Goal: Task Accomplishment & Management: Manage account settings

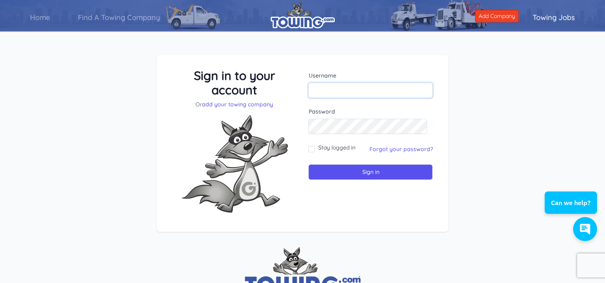
click at [317, 86] on input "text" at bounding box center [370, 90] width 124 height 15
type input "gaylock1"
click at [372, 171] on input "Sign in" at bounding box center [370, 172] width 124 height 16
click at [365, 170] on input "Sign in" at bounding box center [370, 172] width 124 height 16
click at [322, 91] on input "text" at bounding box center [370, 90] width 124 height 15
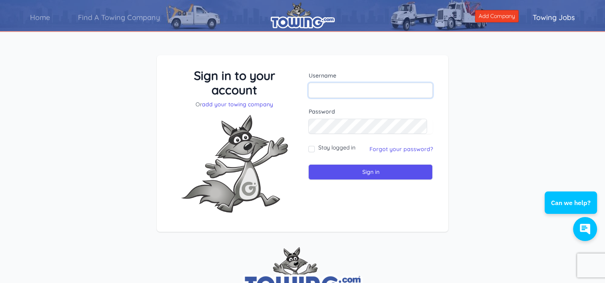
type input "gaylock1"
click at [388, 149] on link "Forgot your password?" at bounding box center [401, 149] width 64 height 7
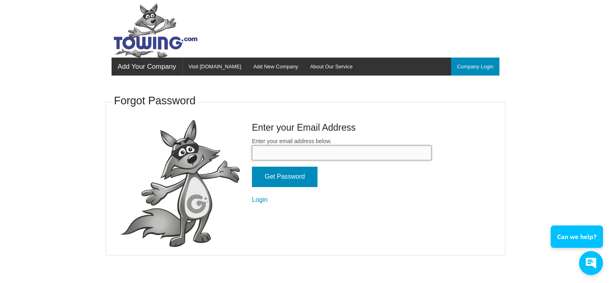
click at [258, 153] on input "Enter your email address below." at bounding box center [342, 153] width 180 height 15
type input "pgaylock@msn.com"
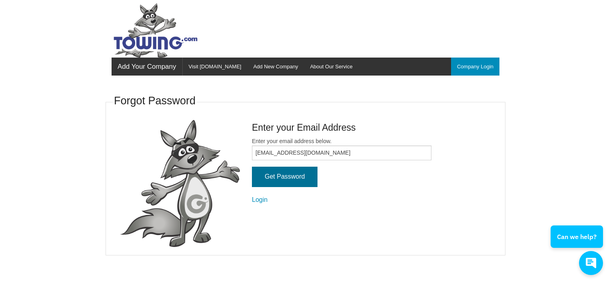
click at [288, 175] on input "Get Password" at bounding box center [285, 177] width 66 height 20
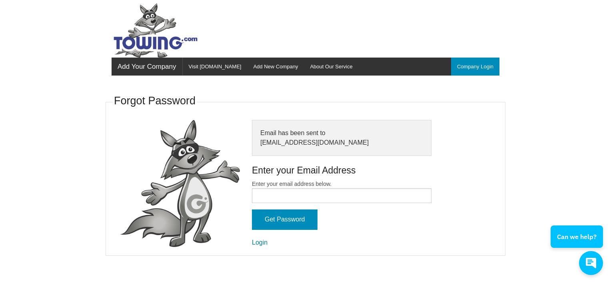
click at [264, 242] on link "Login" at bounding box center [260, 242] width 16 height 7
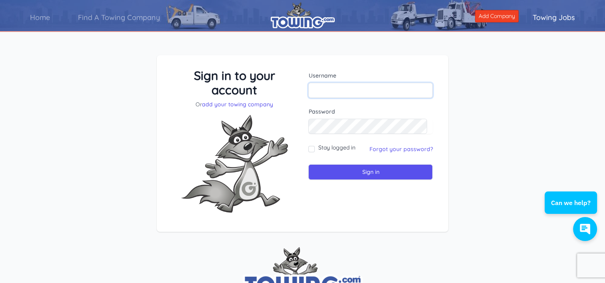
click at [320, 92] on input "text" at bounding box center [370, 90] width 124 height 15
type input "gaylock1"
click at [363, 172] on input "Sign in" at bounding box center [370, 172] width 124 height 16
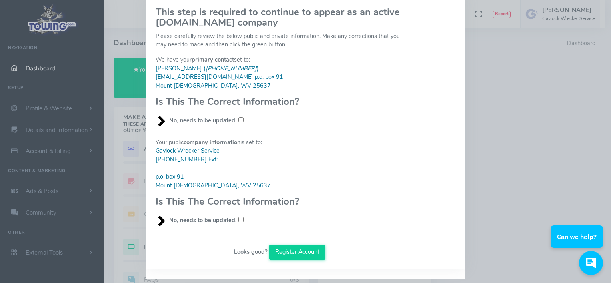
scroll to position [59, 0]
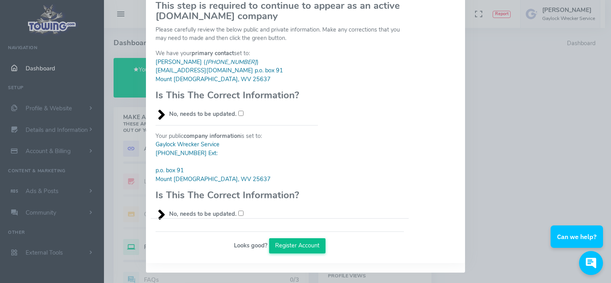
click at [293, 243] on button "Register Account" at bounding box center [297, 245] width 57 height 15
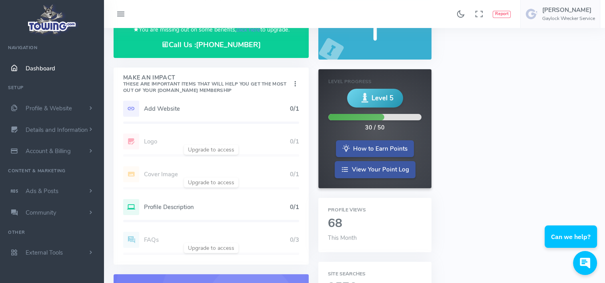
scroll to position [80, 0]
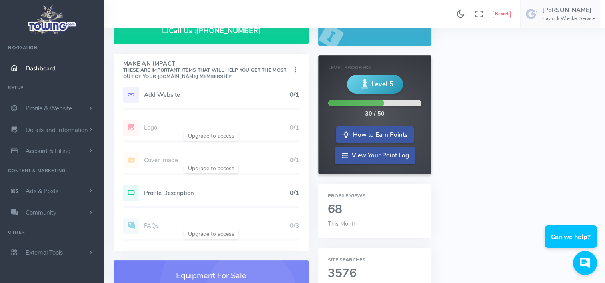
click at [166, 93] on h5 "Add Website" at bounding box center [217, 95] width 146 height 6
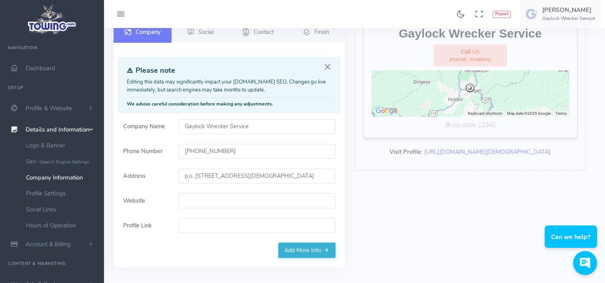
scroll to position [80, 0]
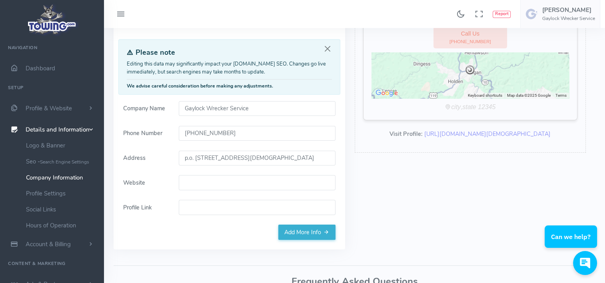
click at [183, 182] on input "Website" at bounding box center [257, 182] width 157 height 15
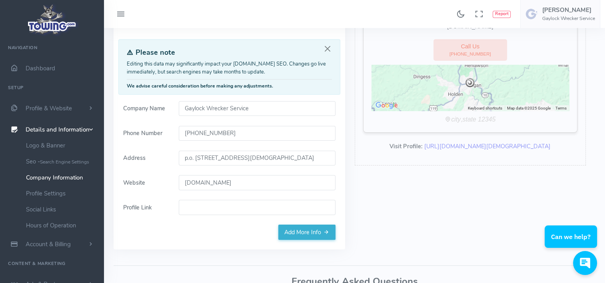
type input "gaylockwreckerservice.com"
click at [190, 206] on input "Profile Link" at bounding box center [257, 207] width 157 height 15
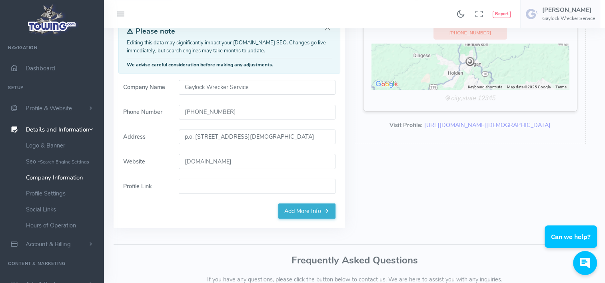
scroll to position [120, 0]
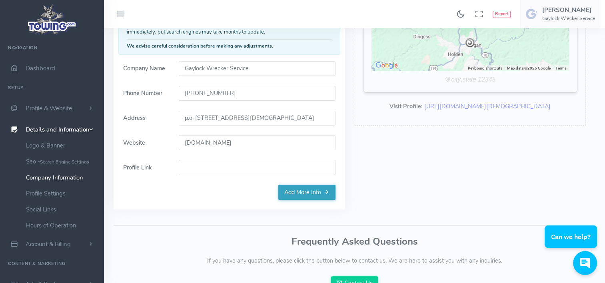
click at [304, 192] on link "Add More Info" at bounding box center [306, 192] width 57 height 15
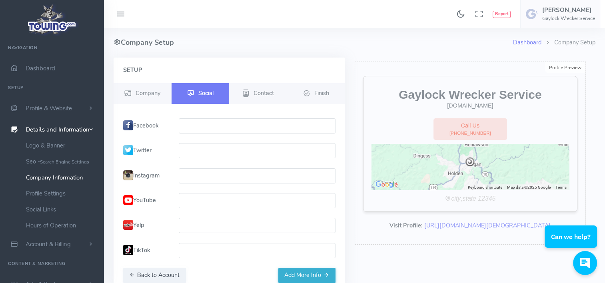
scroll to position [0, 0]
click at [141, 125] on label "Facebook" at bounding box center [146, 126] width 56 height 15
click at [188, 128] on input "text" at bounding box center [257, 126] width 157 height 15
paste input "https://www.facebook.com/gaylockwreckerservice/"
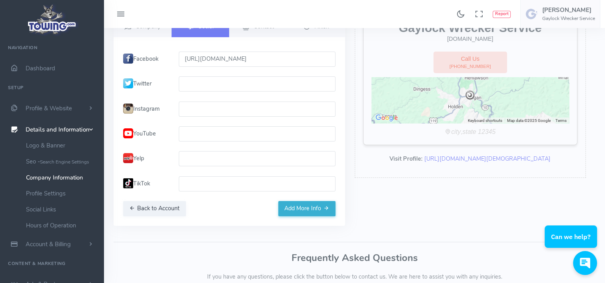
scroll to position [80, 0]
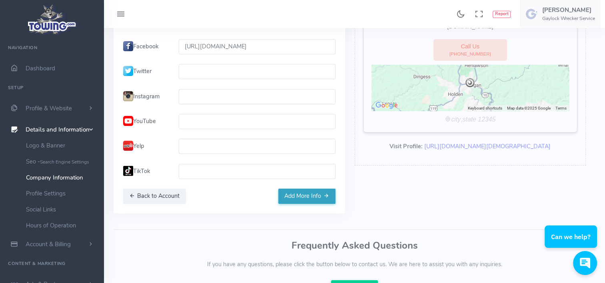
type input "https://www.facebook.com/gaylockwreckerservice/"
click at [298, 195] on button "Add More Info" at bounding box center [306, 196] width 57 height 15
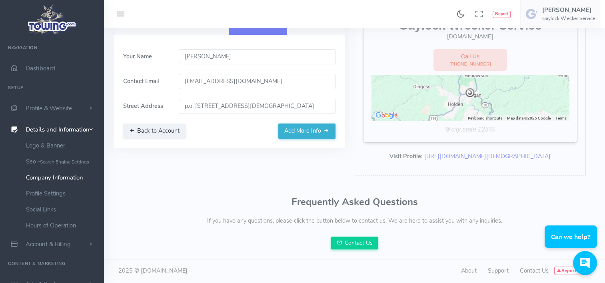
scroll to position [78, 0]
click at [297, 124] on button "Add More Info" at bounding box center [306, 131] width 57 height 15
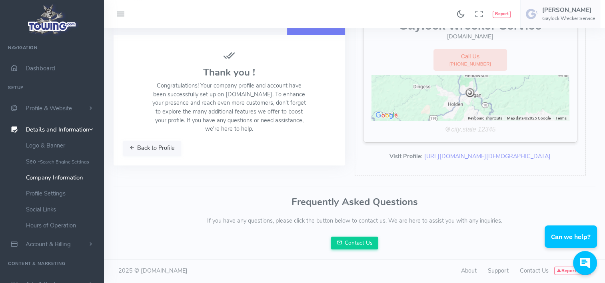
click at [156, 141] on button "Back to Profile" at bounding box center [152, 148] width 58 height 15
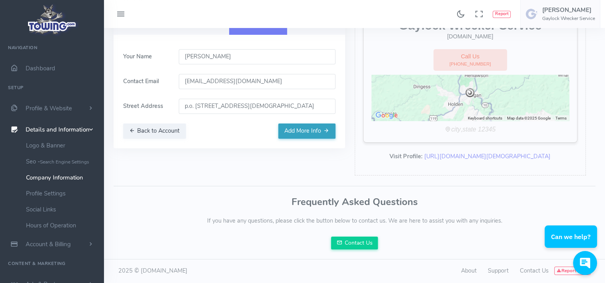
click at [288, 124] on button "Add More Info" at bounding box center [306, 131] width 57 height 15
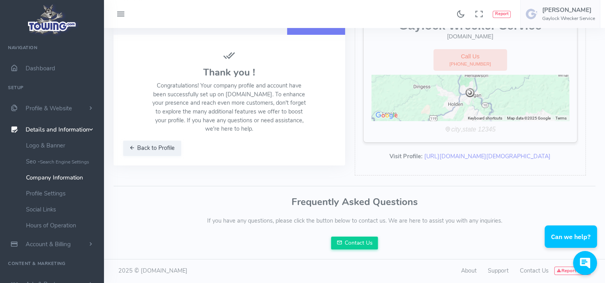
click at [152, 141] on button "Back to Profile" at bounding box center [152, 148] width 58 height 15
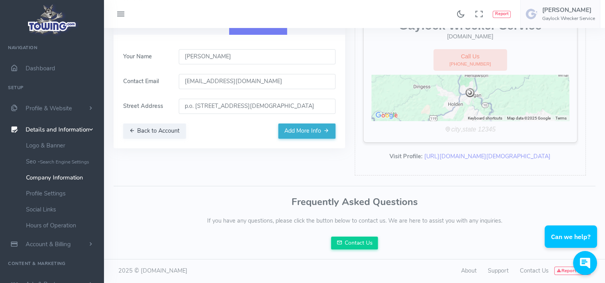
scroll to position [38, 0]
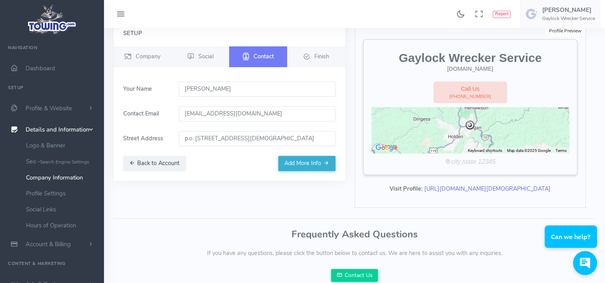
click at [470, 189] on link "https://www.towing.com//US/WV/Mount-Gay/25637/Gaylock-Wrecker-Service" at bounding box center [487, 189] width 126 height 8
